Goal: Information Seeking & Learning: Learn about a topic

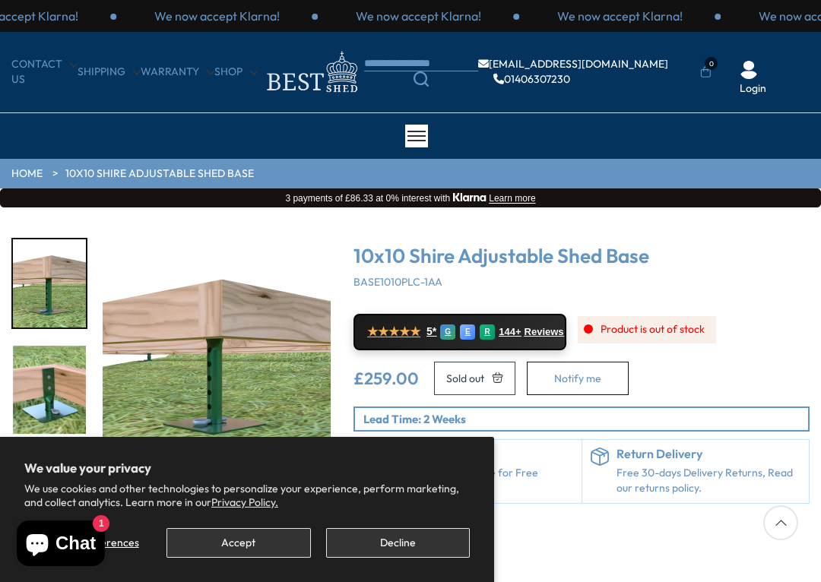
click at [796, 580] on div "Click To Expand Click To Expand Click To Expand Click To Expand Click To Expand…" at bounding box center [410, 401] width 821 height 388
click at [805, 581] on div "Click To Expand Click To Expand Click To Expand Click To Expand Click To Expand…" at bounding box center [410, 401] width 821 height 388
click at [809, 575] on div "Click To Expand Click To Expand Click To Expand Click To Expand Click To Expand…" at bounding box center [410, 401] width 821 height 388
click at [809, 581] on div "Click To Expand Click To Expand Click To Expand Click To Expand Click To Expand…" at bounding box center [410, 401] width 821 height 388
click at [796, 578] on div "Click To Expand Click To Expand Click To Expand Click To Expand Click To Expand…" at bounding box center [410, 401] width 821 height 388
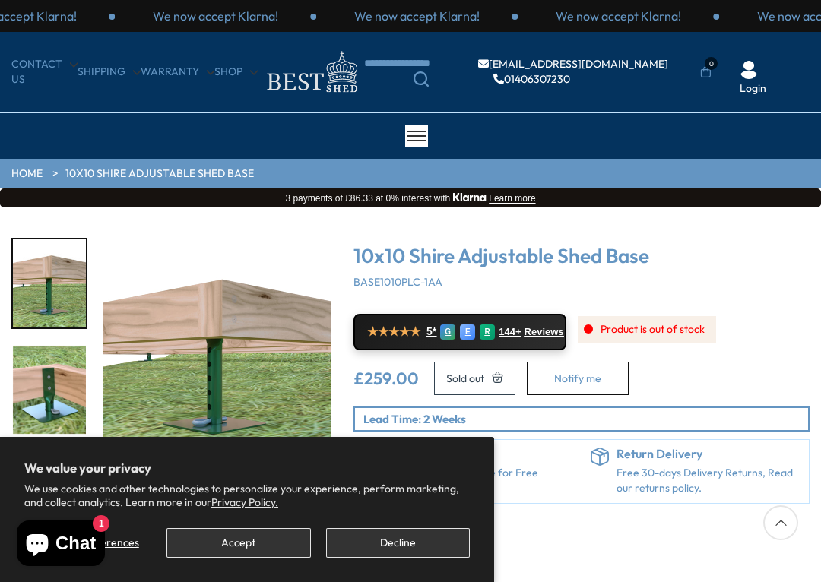
click at [798, 579] on div "Click To Expand Click To Expand Click To Expand Click To Expand Click To Expand…" at bounding box center [410, 401] width 821 height 388
click at [799, 579] on div "Click To Expand Click To Expand Click To Expand Click To Expand Click To Expand…" at bounding box center [410, 401] width 821 height 388
click at [805, 580] on div "Click To Expand Click To Expand Click To Expand Click To Expand Click To Expand…" at bounding box center [410, 401] width 821 height 388
click at [816, 576] on div "Click To Expand Click To Expand Click To Expand Click To Expand Click To Expand…" at bounding box center [410, 401] width 821 height 388
click at [610, 581] on div "Click To Expand Click To Expand Click To Expand Click To Expand Click To Expand…" at bounding box center [410, 401] width 821 height 388
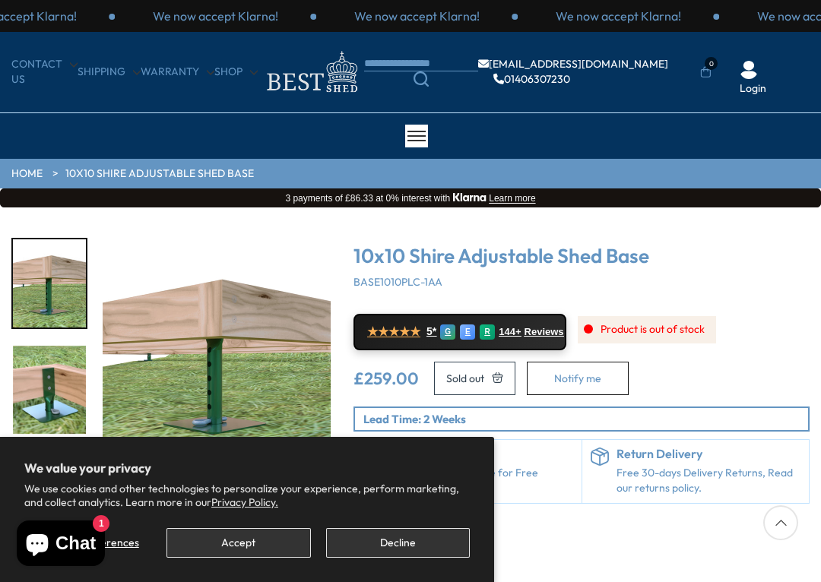
click at [410, 552] on button "Decline" at bounding box center [398, 543] width 144 height 30
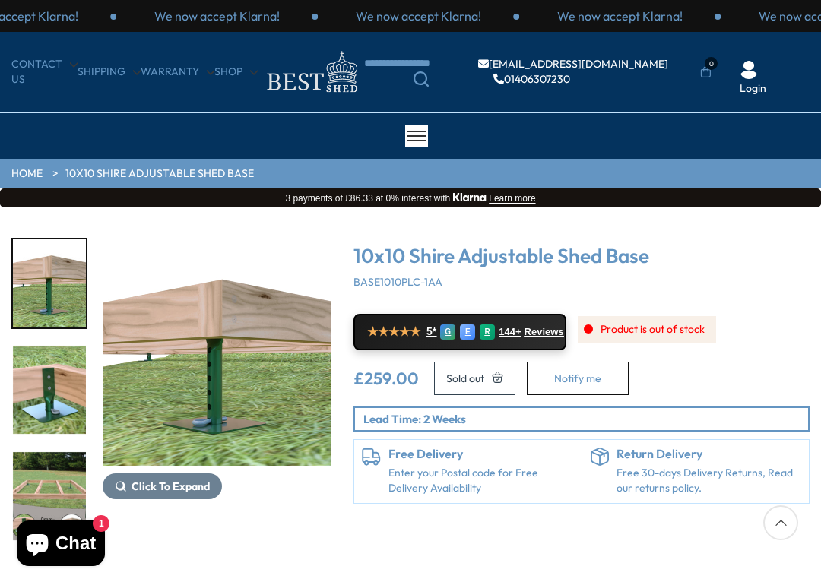
click at [796, 581] on div "Click To Expand Click To Expand Click To Expand Click To Expand Click To Expand…" at bounding box center [410, 401] width 821 height 388
